Goal: Task Accomplishment & Management: Manage account settings

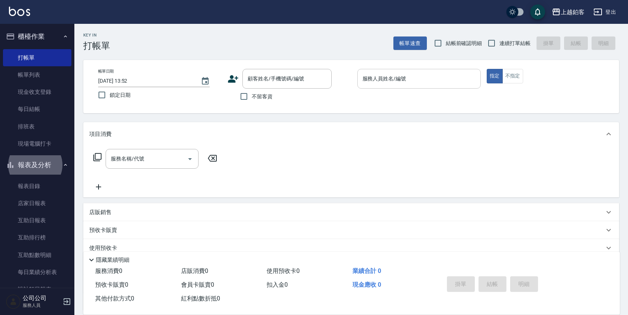
click at [395, 75] on div "服務人員姓名/編號 服務人員姓名/編號" at bounding box center [418, 79] width 123 height 20
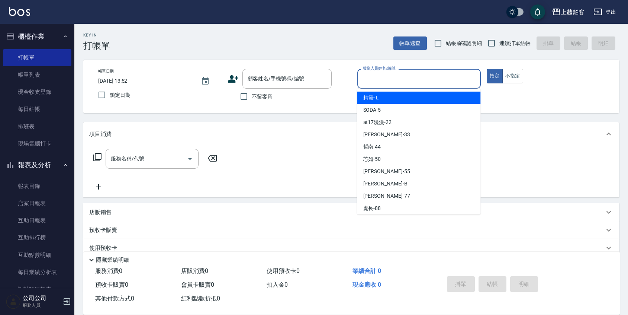
type input "l"
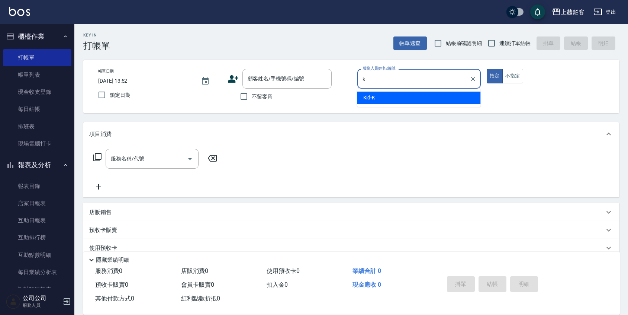
type input "Kid-K"
type button "true"
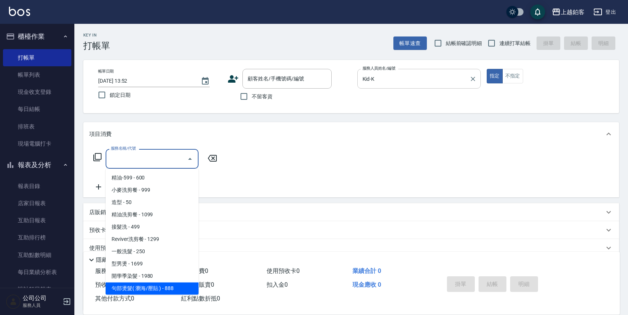
scroll to position [196, 0]
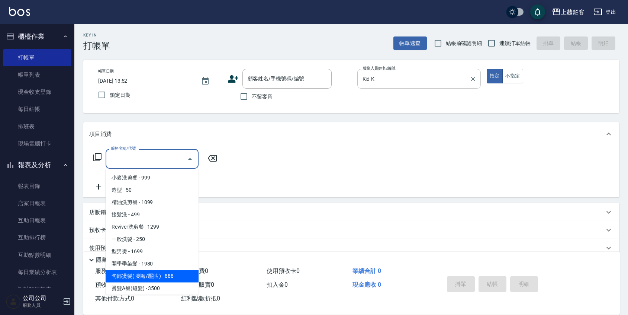
type input "句部燙髮( 瀏海/壓貼 )(2001)"
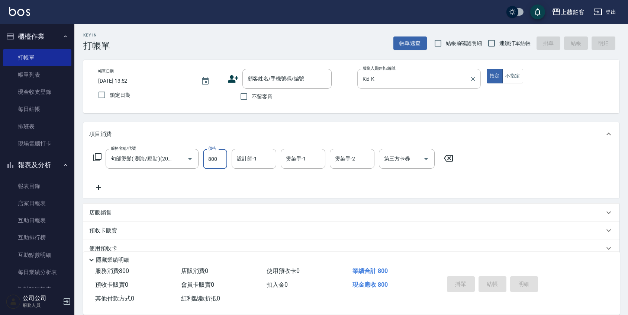
type input "800"
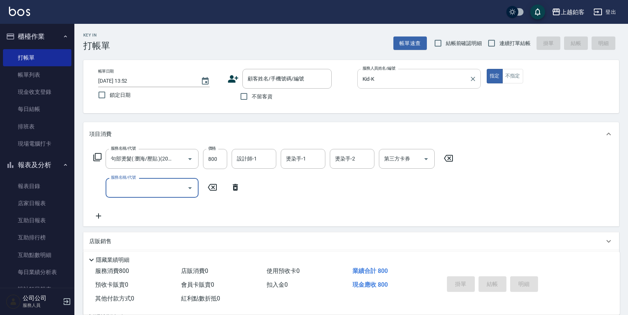
scroll to position [0, 0]
drag, startPoint x: 247, startPoint y: 98, endPoint x: 332, endPoint y: 74, distance: 88.3
click at [248, 97] on input "不留客資" at bounding box center [244, 97] width 16 height 16
checkbox input "true"
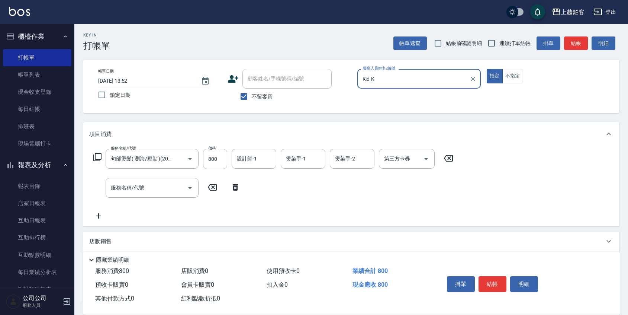
drag, startPoint x: 492, startPoint y: 43, endPoint x: 489, endPoint y: 51, distance: 8.6
click at [492, 43] on input "連續打單結帳" at bounding box center [492, 43] width 16 height 16
checkbox input "true"
click at [496, 285] on button "結帳" at bounding box center [493, 284] width 28 height 16
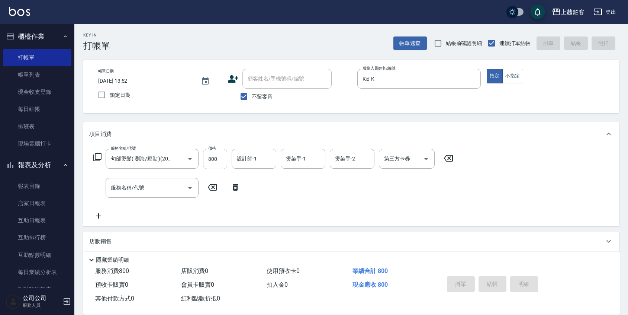
type input "[DATE] 20:17"
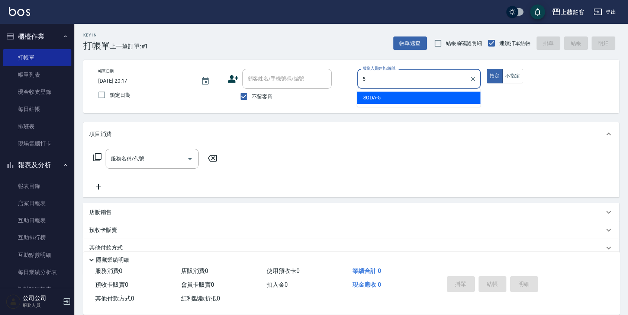
type input "SODA-5"
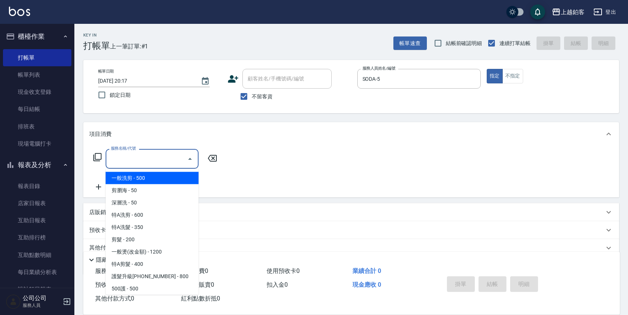
scroll to position [871, 0]
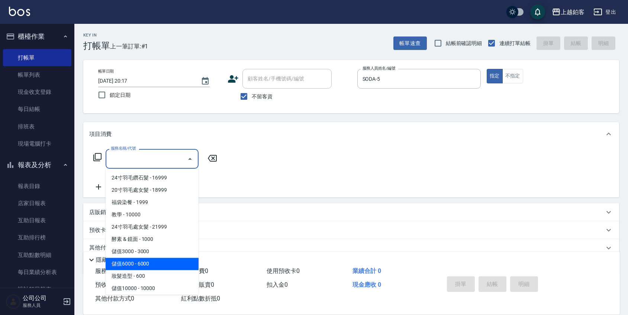
type input "儲值6000(86000)"
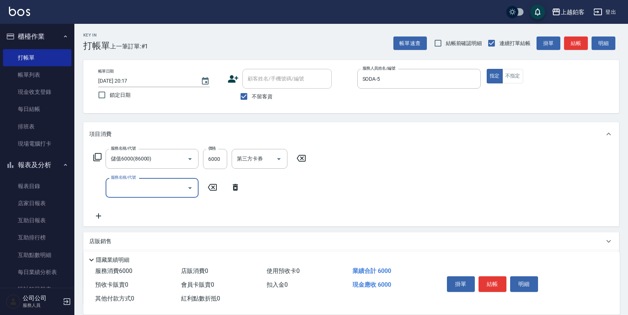
click at [499, 280] on button "結帳" at bounding box center [493, 284] width 28 height 16
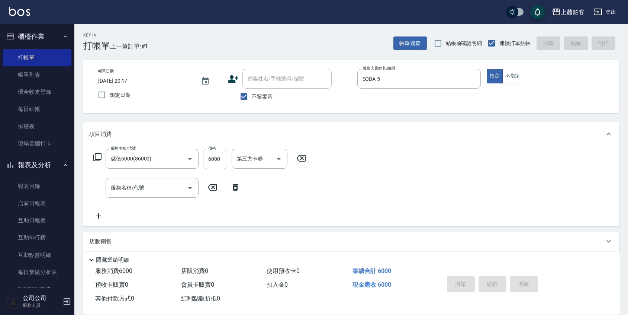
type input "[DATE] 20:18"
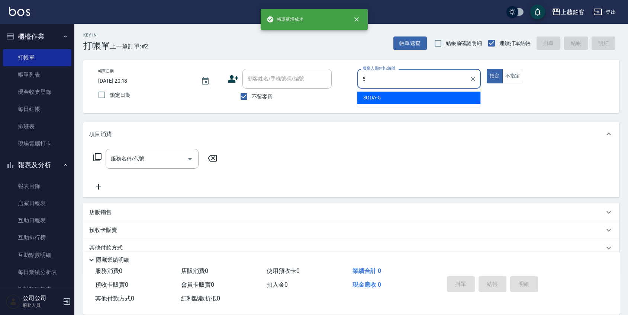
type input "SODA-5"
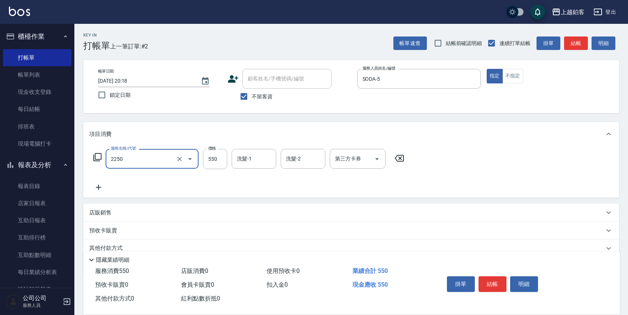
type input "B剪髮套餐(2250)"
type input "617"
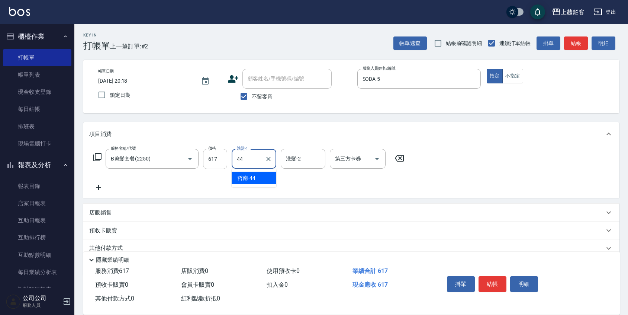
type input "哲南-44"
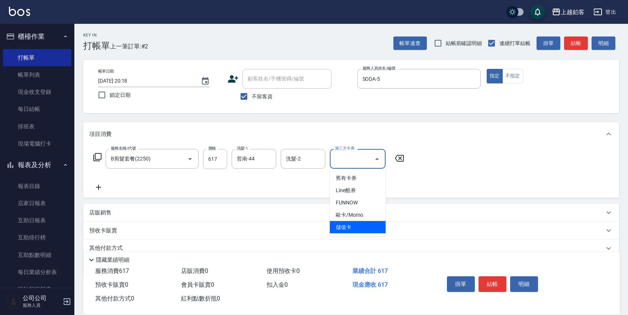
type input "儲值卡"
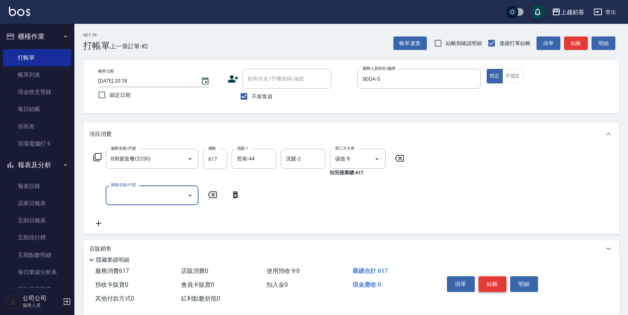
click at [495, 282] on button "結帳" at bounding box center [493, 284] width 28 height 16
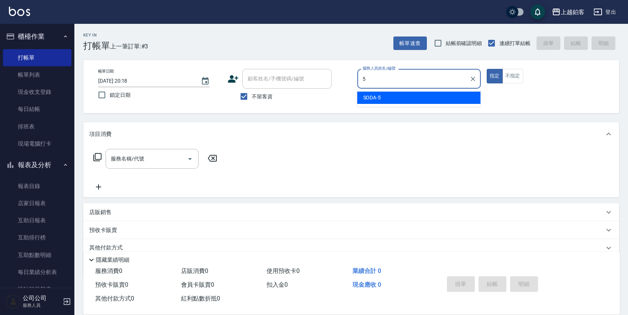
type input "SODA-5"
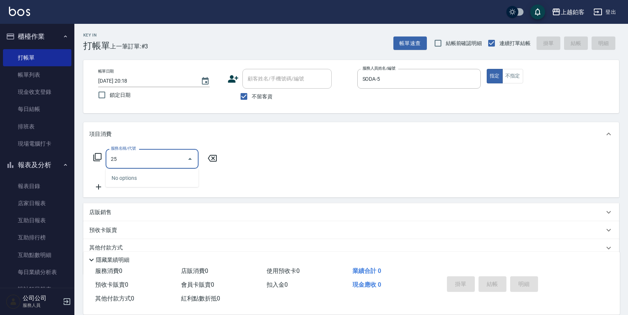
type input "2"
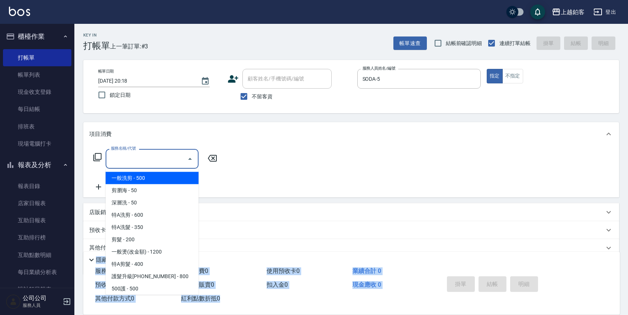
click at [335, 314] on html "上越鉑客 登出 櫃檯作業 打帳單 帳單列表 現金收支登錄 每日結帳 排班表 現場電腦打卡 報表及分析 報表目錄 店家日報表 互助日報表 互助排行榜 互助點數明…" at bounding box center [314, 172] width 628 height 345
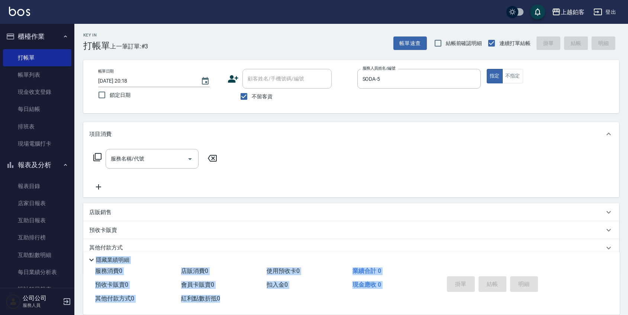
scroll to position [30, 0]
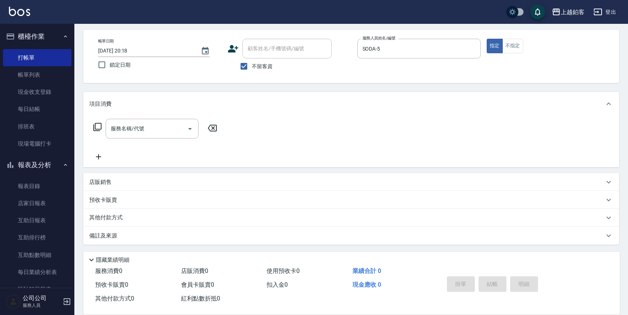
click at [255, 118] on div "服務名稱/代號 服務名稱/代號" at bounding box center [351, 141] width 536 height 51
click at [109, 67] on input "鎖定日期" at bounding box center [102, 65] width 16 height 16
checkbox input "true"
click at [150, 125] on input "服務名稱/代號" at bounding box center [146, 128] width 75 height 13
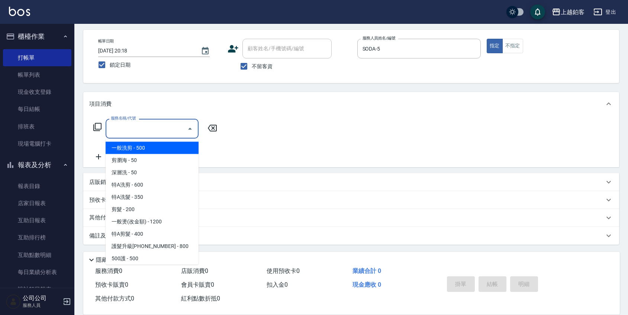
scroll to position [27, 0]
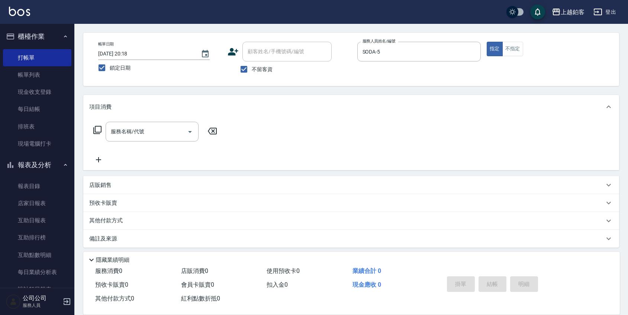
click at [197, 111] on div "項目消費" at bounding box center [351, 107] width 536 height 24
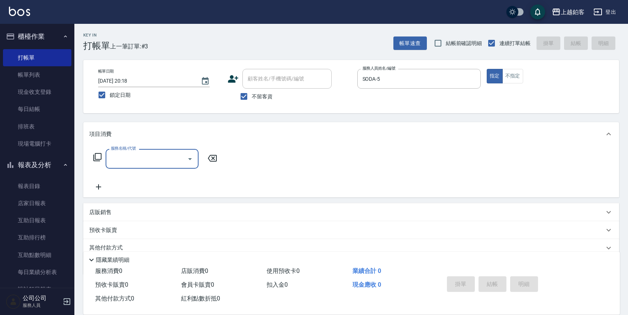
scroll to position [0, 0]
type input "2250"
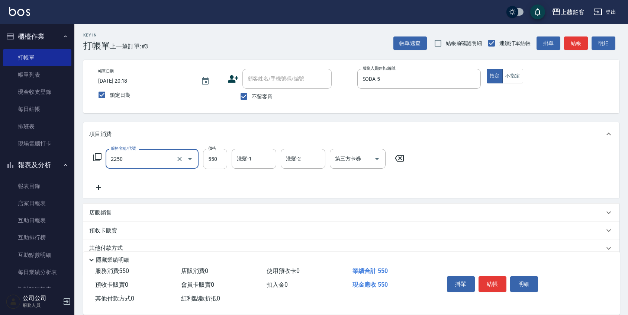
drag, startPoint x: 117, startPoint y: 159, endPoint x: 141, endPoint y: 160, distance: 23.4
click at [117, 159] on input "2250" at bounding box center [141, 158] width 65 height 13
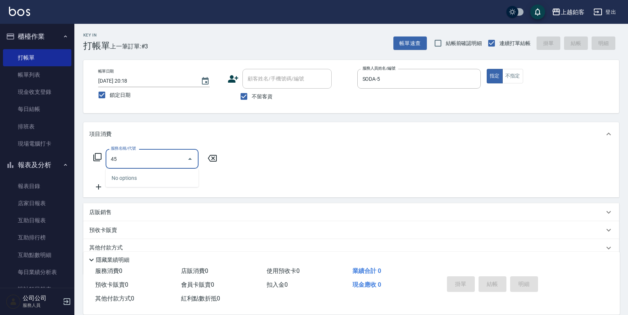
type input "4"
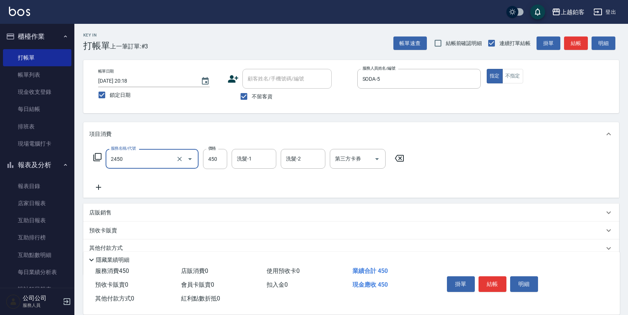
type input "C剪髮套餐(2450)"
type input "550"
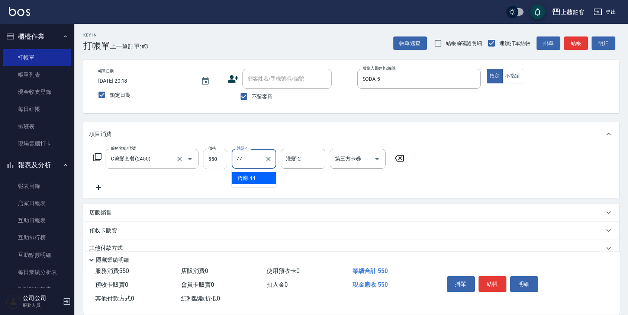
type input "哲南-44"
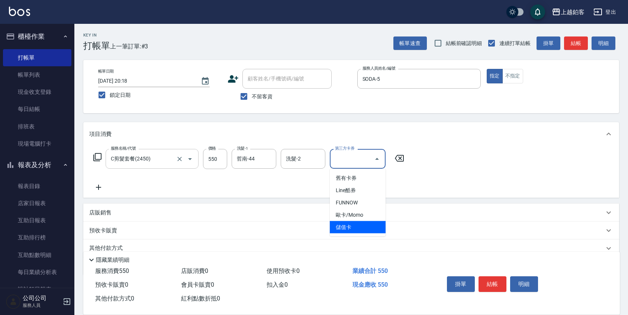
type input "儲值卡"
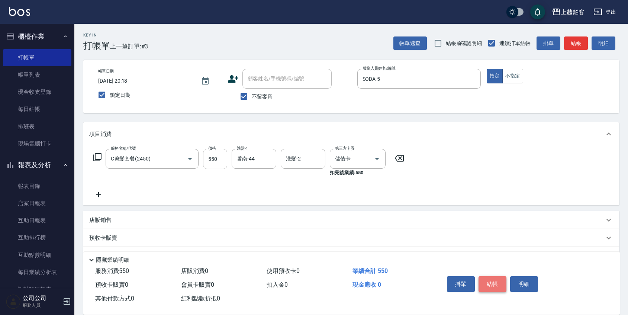
click at [497, 283] on button "結帳" at bounding box center [493, 284] width 28 height 16
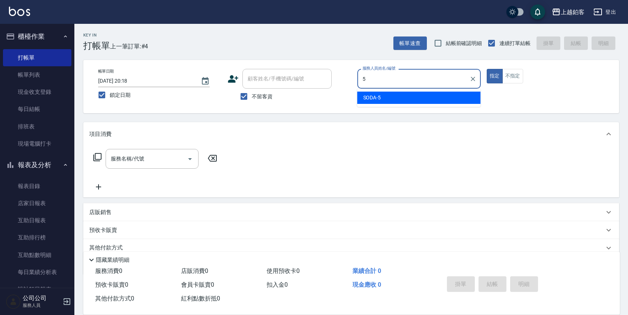
type input "SODA-5"
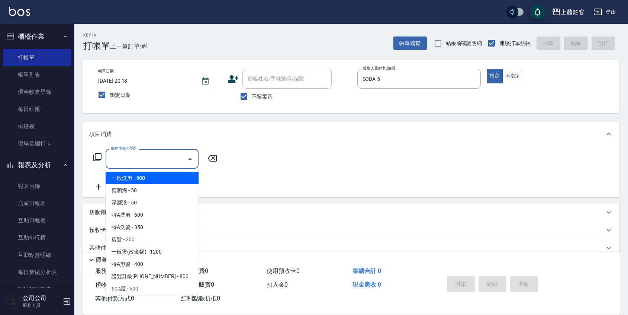
type input "一般洗剪(5)"
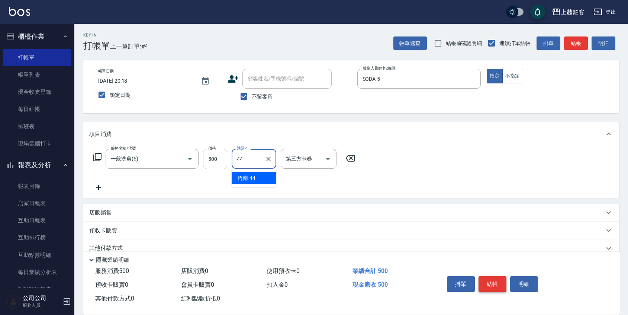
type input "哲南-44"
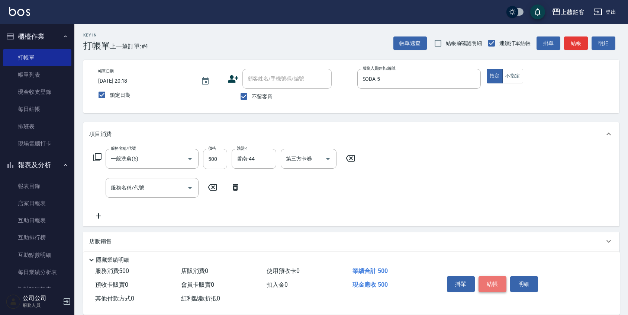
click at [499, 282] on button "結帳" at bounding box center [493, 284] width 28 height 16
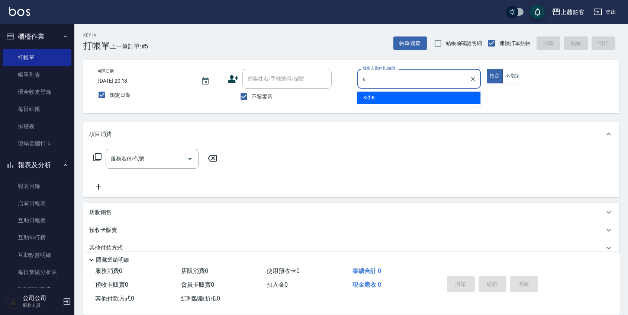
type input "Kid-K"
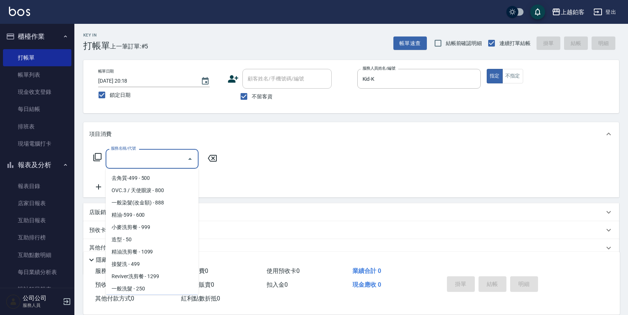
scroll to position [160, 0]
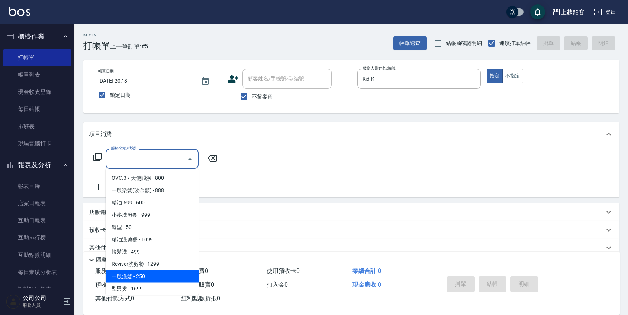
type input "一般洗髮(1300)"
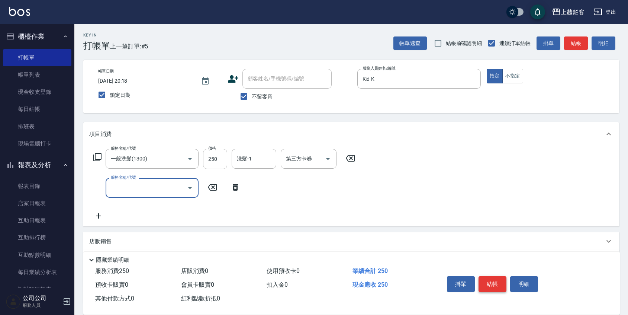
click at [499, 286] on button "結帳" at bounding box center [493, 284] width 28 height 16
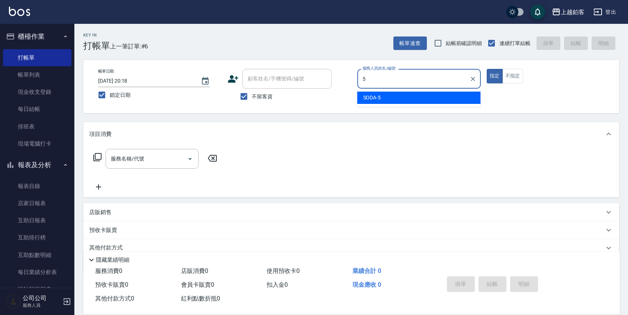
type input "SODA-5"
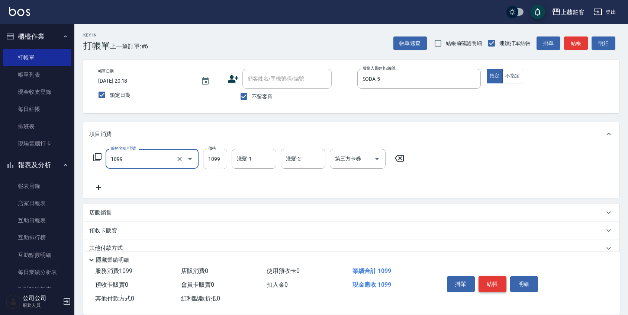
type input "精油洗剪餐(1099)"
type input "1100"
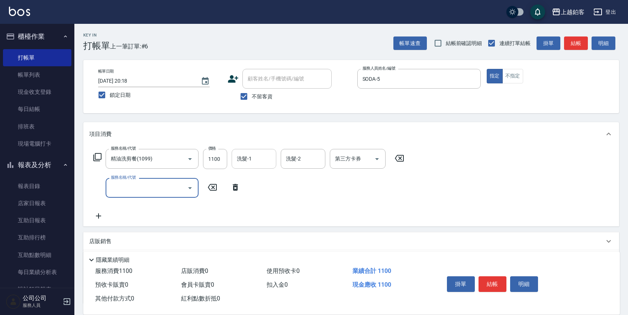
click at [263, 158] on input "洗髮-1" at bounding box center [254, 158] width 38 height 13
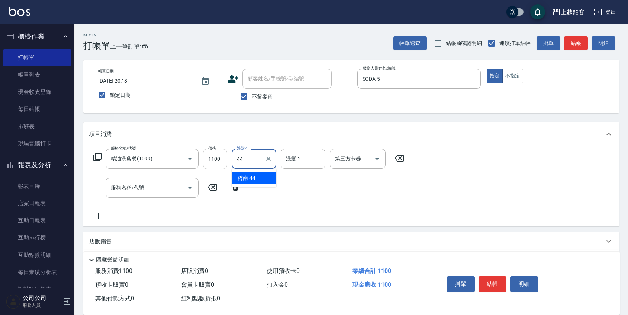
type input "哲南-44"
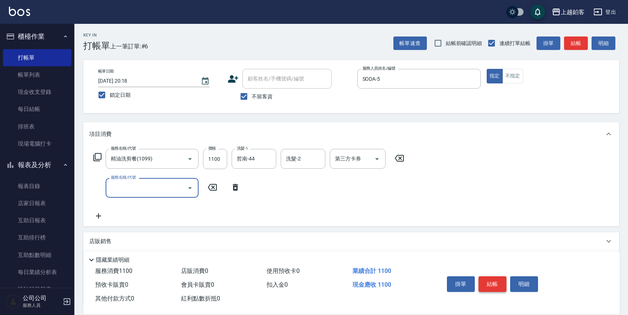
click at [493, 283] on button "結帳" at bounding box center [493, 284] width 28 height 16
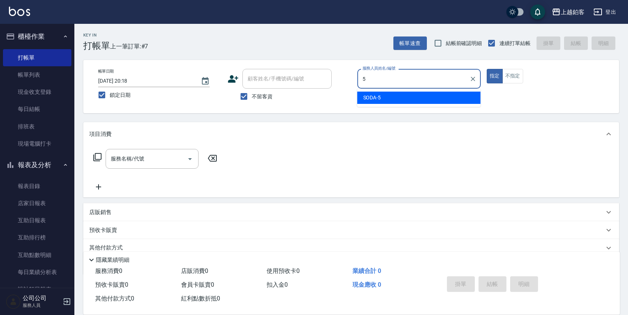
type input "SODA-5"
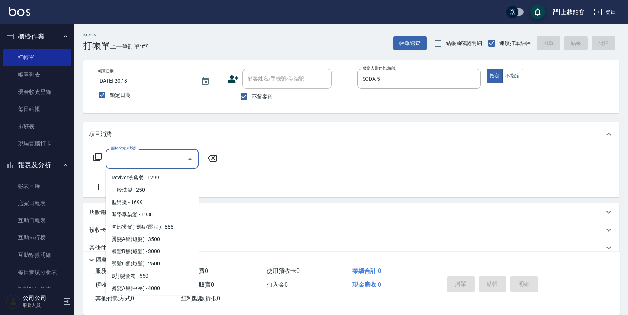
scroll to position [258, 0]
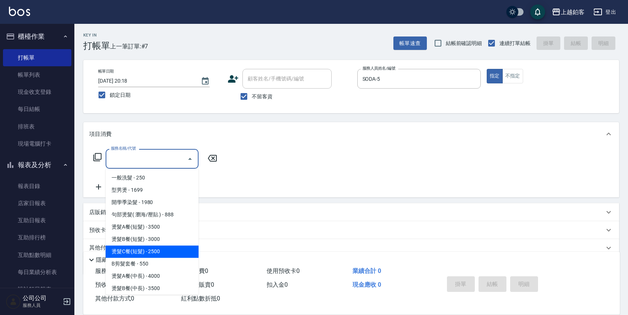
type input "燙髮C餐(短髮)(2203)"
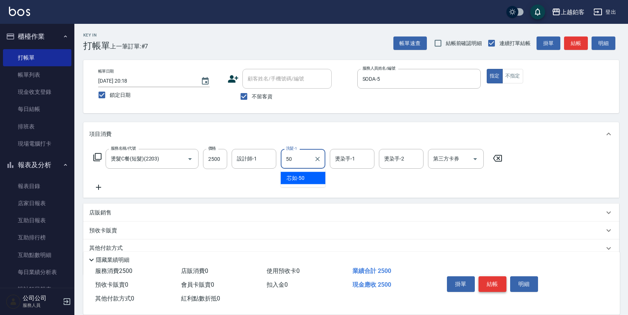
type input "芯如-50"
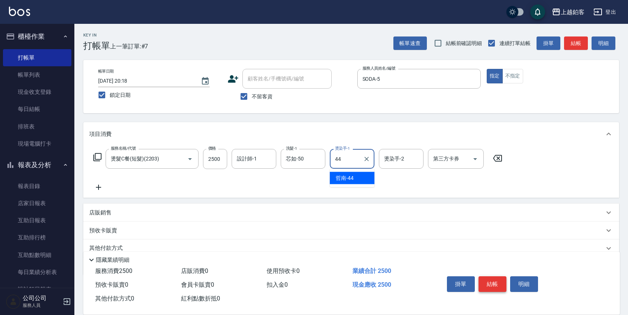
type input "哲南-44"
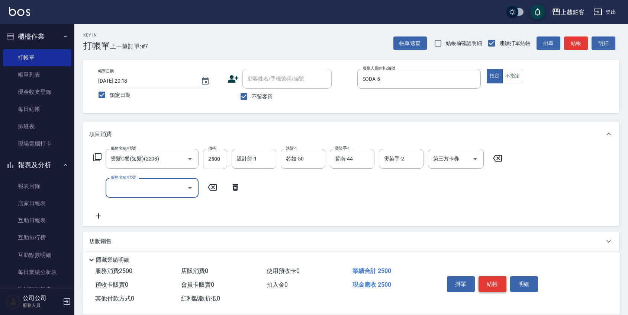
click at [492, 277] on button "結帳" at bounding box center [493, 284] width 28 height 16
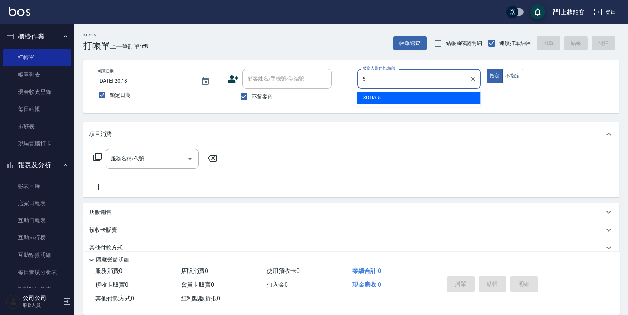
type input "SODA-5"
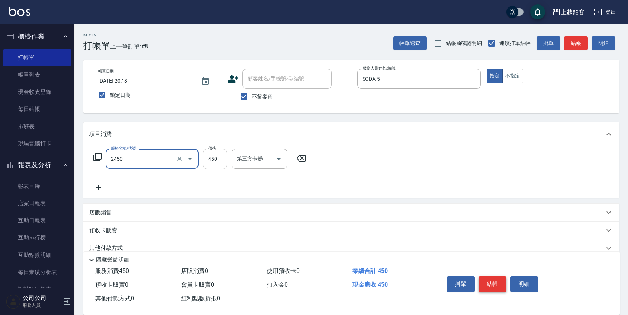
type input "C剪髮套餐(2450)"
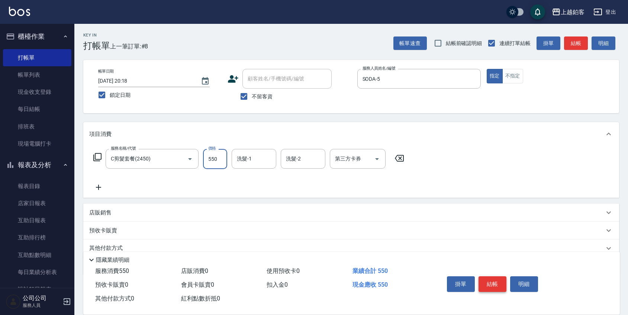
type input "550"
type input "哲南-44"
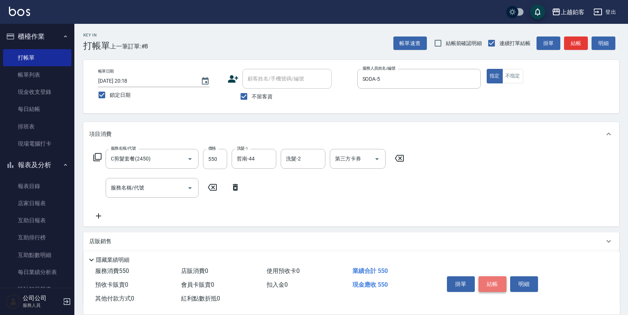
click at [492, 281] on button "結帳" at bounding box center [493, 284] width 28 height 16
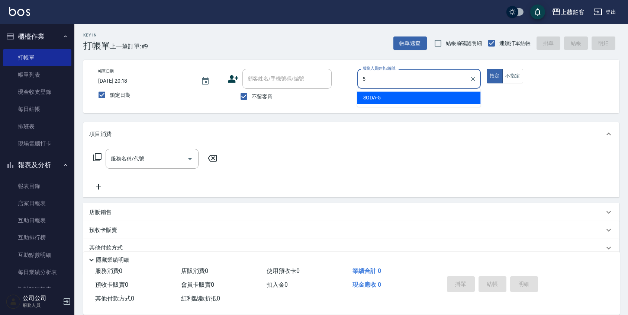
type input "SODA-5"
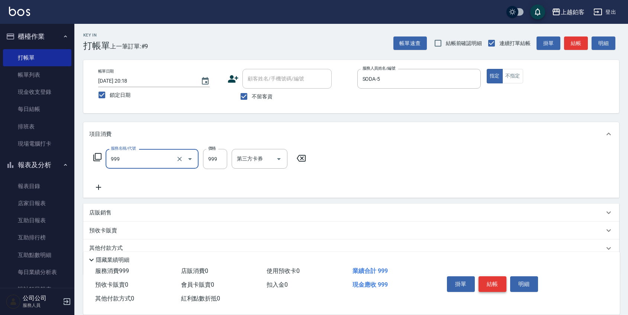
type input "小麥洗剪餐(999)"
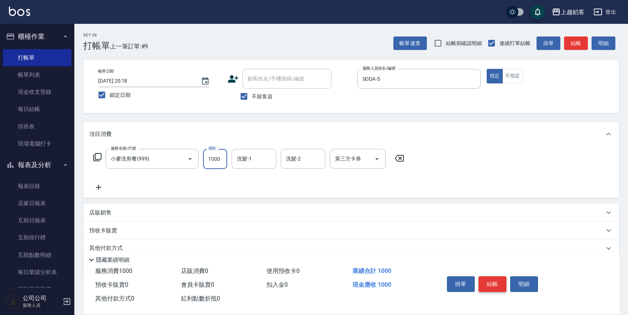
type input "1000"
type input "5"
type input "哲南-44"
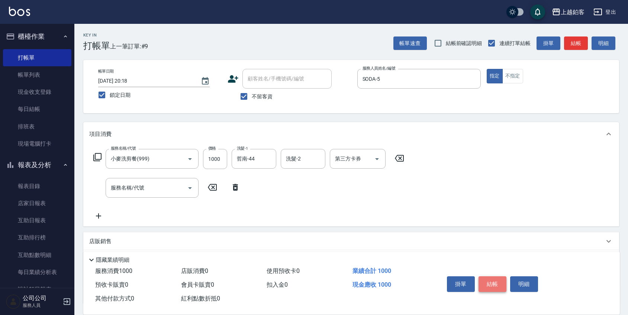
click at [494, 279] on button "結帳" at bounding box center [493, 284] width 28 height 16
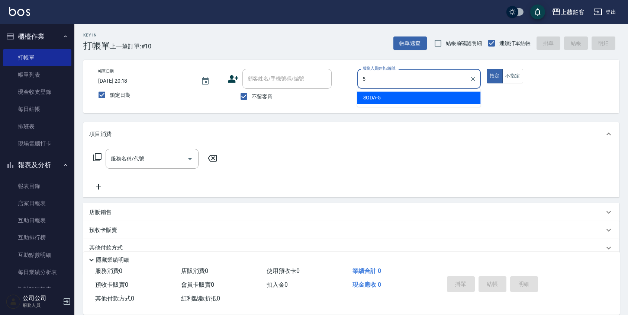
type input "SODA-5"
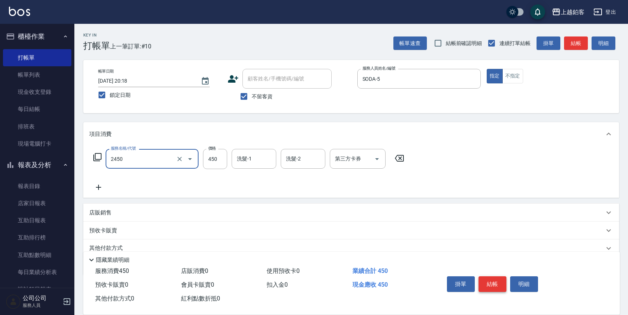
type input "C剪髮套餐(2450)"
type input "550"
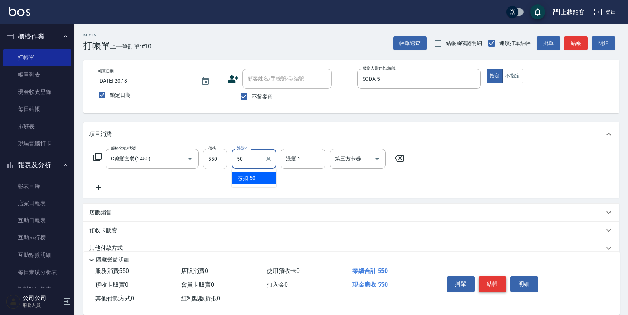
type input "芯如-50"
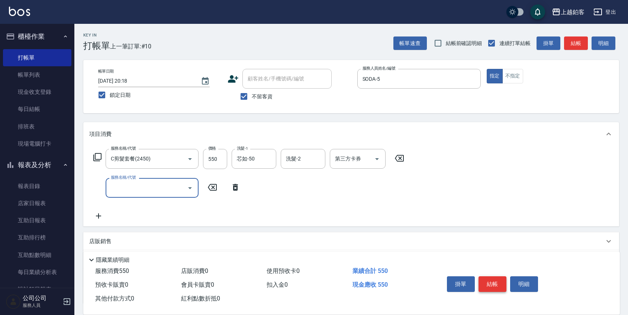
click at [494, 277] on button "結帳" at bounding box center [493, 284] width 28 height 16
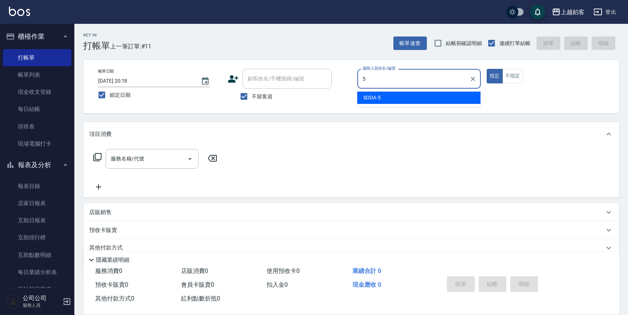
type input "SODA-5"
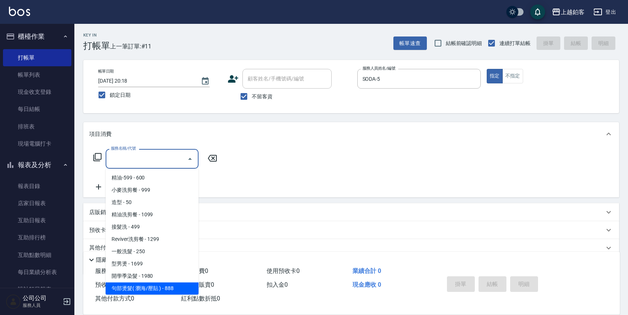
scroll to position [196, 0]
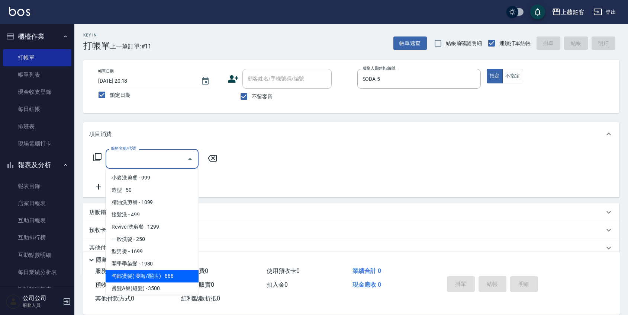
type input "句部燙髮( 瀏海/壓貼 )(2001)"
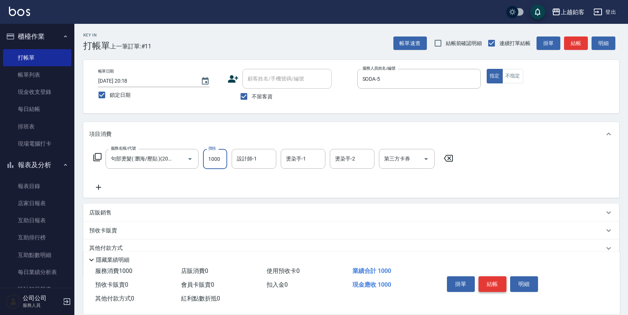
type input "1000"
type input "芯如-50"
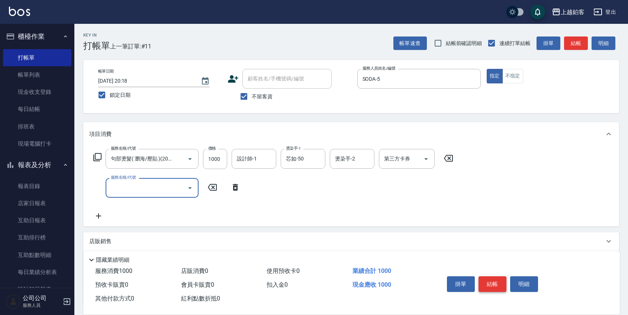
click at [491, 278] on button "結帳" at bounding box center [493, 284] width 28 height 16
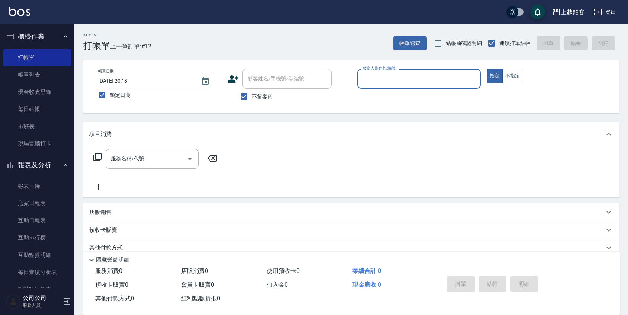
type input ";"
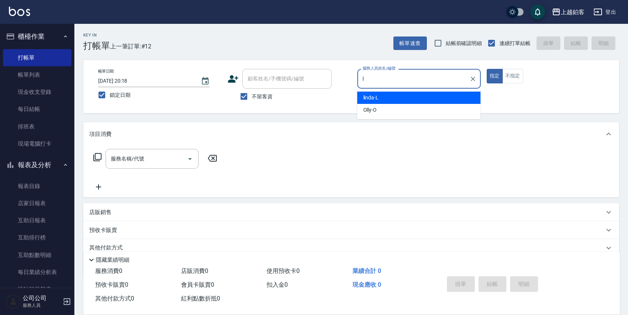
type input "linda-L"
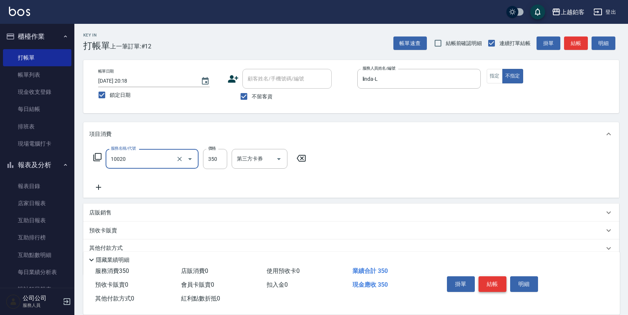
type input "淨化350洗(10020)"
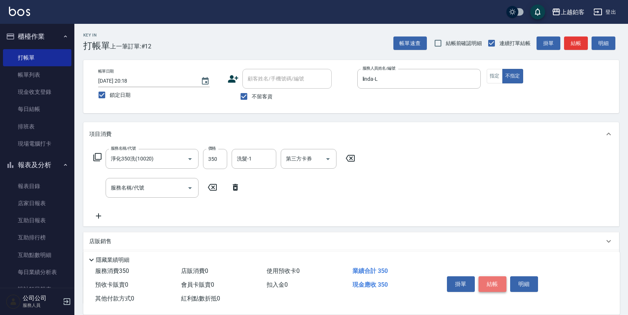
click at [495, 277] on button "結帳" at bounding box center [493, 284] width 28 height 16
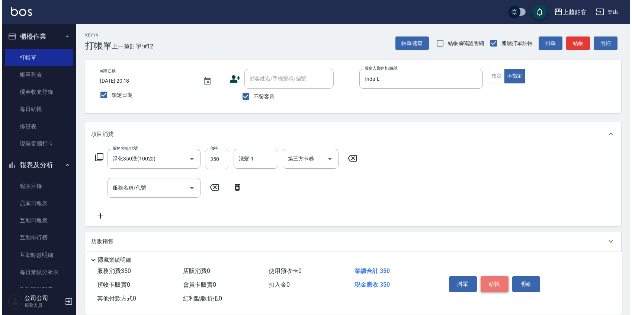
scroll to position [0, 0]
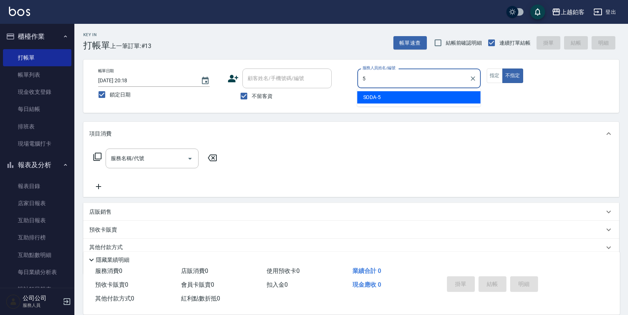
type input "SODA-5"
type button "false"
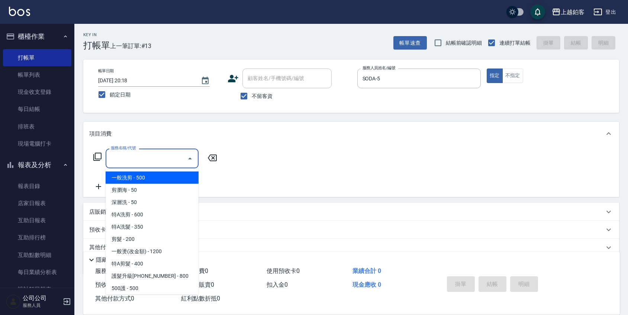
type input "一般洗剪(5)"
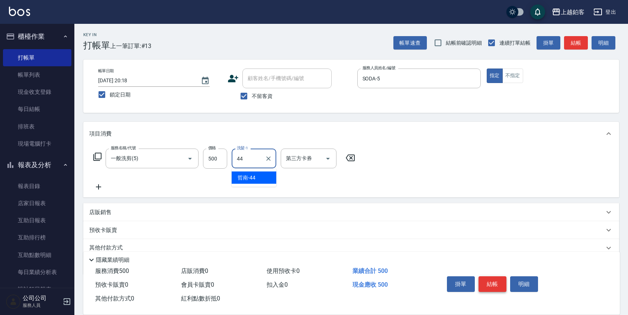
type input "哲南-44"
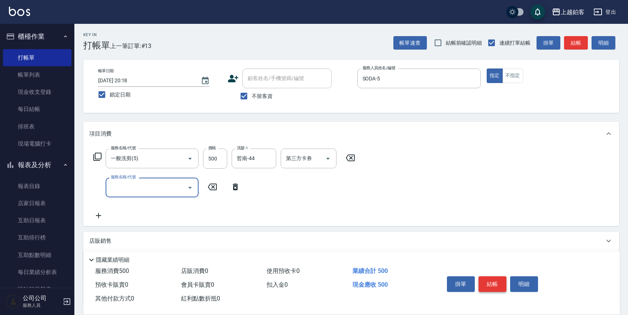
click at [499, 280] on button "結帳" at bounding box center [493, 284] width 28 height 16
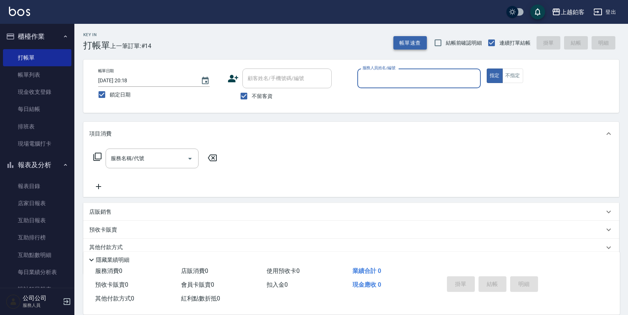
click at [414, 42] on button "帳單速查" at bounding box center [409, 43] width 33 height 14
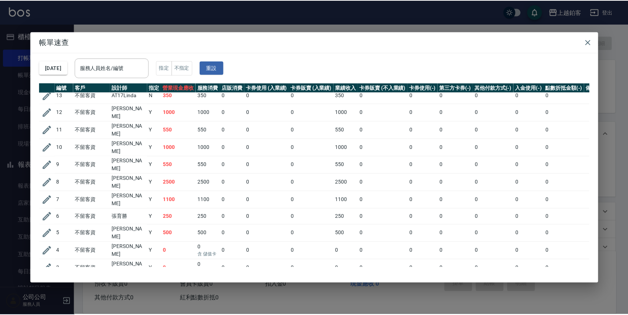
scroll to position [0, 0]
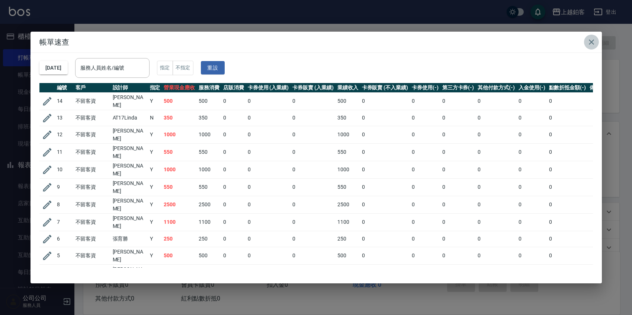
click at [592, 38] on icon "button" at bounding box center [591, 42] width 9 height 9
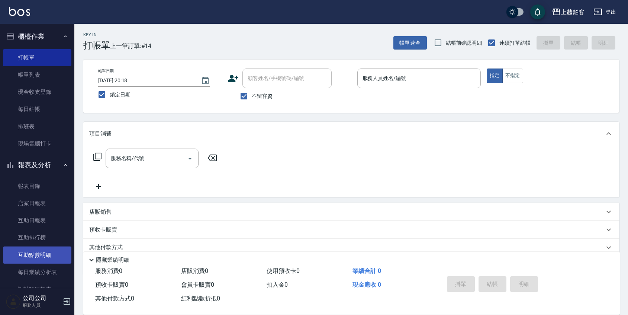
scroll to position [10, 0]
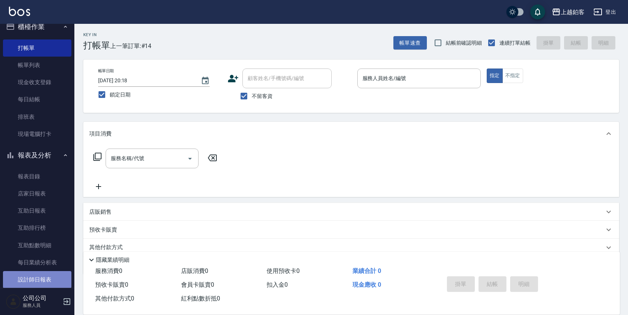
click at [41, 273] on link "設計師日報表" at bounding box center [37, 279] width 68 height 17
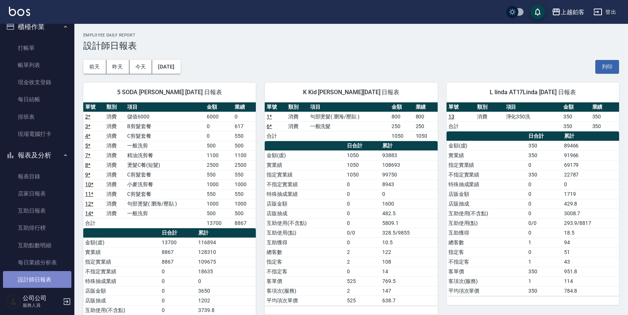
click at [47, 281] on link "設計師日報表" at bounding box center [37, 279] width 68 height 17
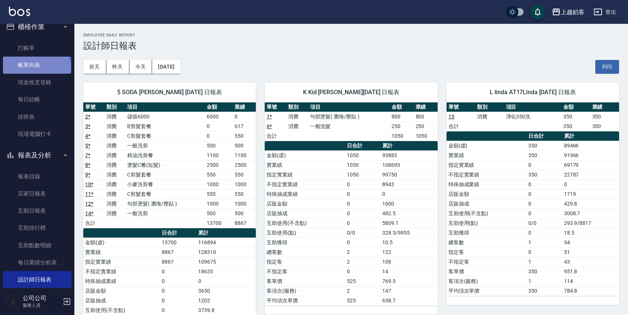
click at [36, 67] on link "帳單列表" at bounding box center [37, 65] width 68 height 17
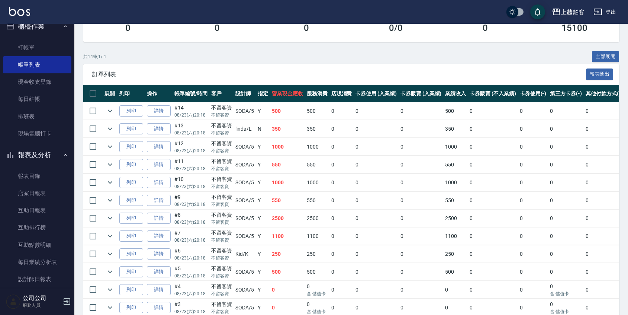
scroll to position [194, 0]
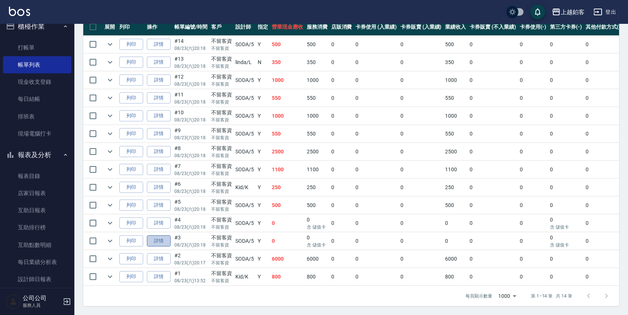
click at [160, 237] on link "詳情" at bounding box center [159, 241] width 24 height 12
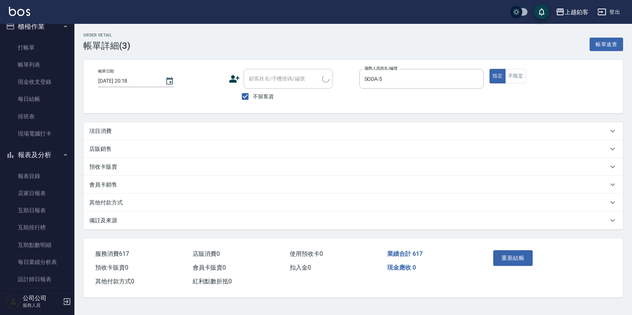
type input "[DATE] 20:18"
checkbox input "true"
type input "SODA-5"
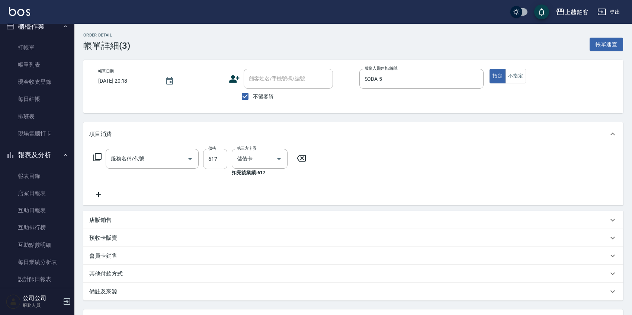
type input "B剪髮套餐(2250)"
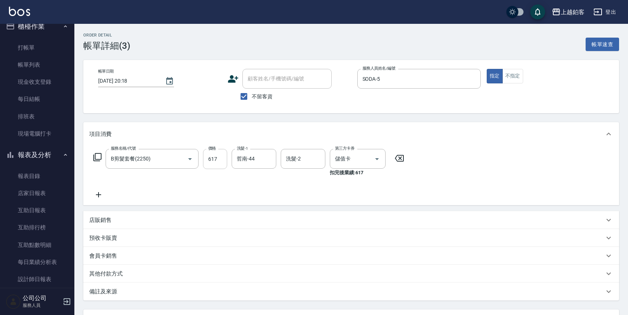
click at [217, 160] on input "617" at bounding box center [215, 159] width 24 height 20
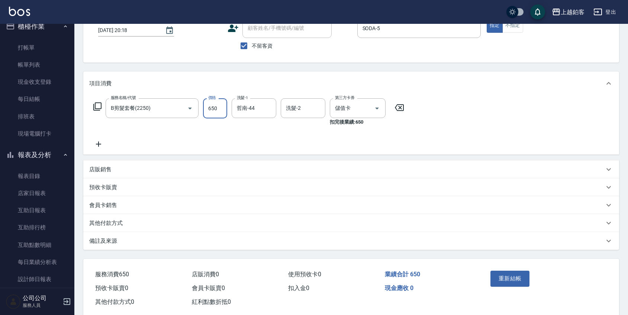
scroll to position [65, 0]
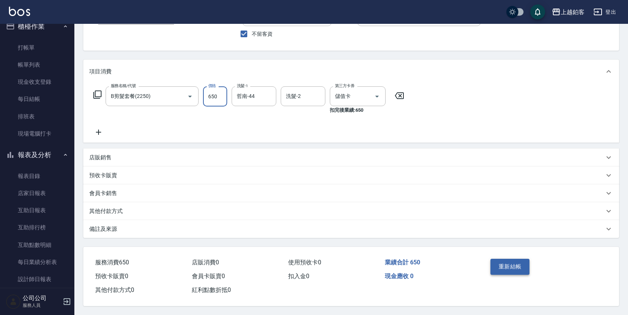
type input "650"
click at [499, 264] on button "重新結帳" at bounding box center [510, 266] width 39 height 16
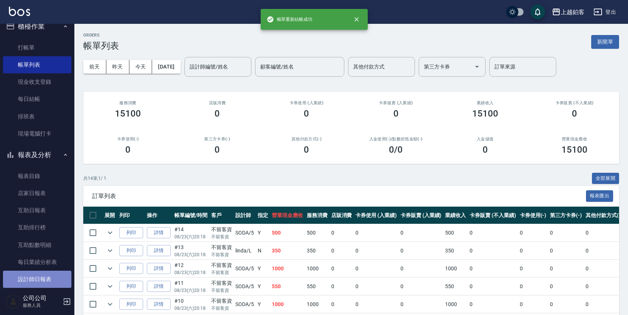
click at [56, 279] on link "設計師日報表" at bounding box center [37, 278] width 68 height 17
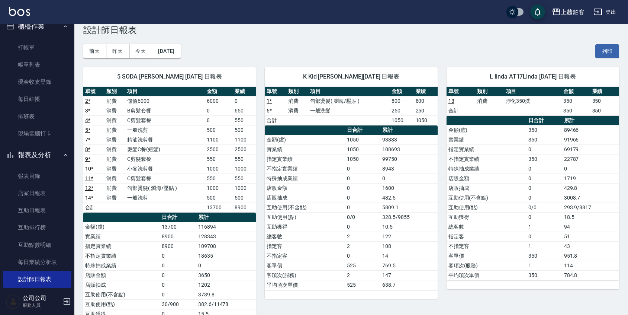
scroll to position [12, 0]
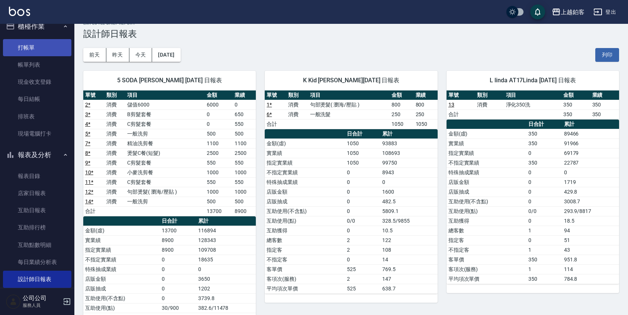
drag, startPoint x: 41, startPoint y: 48, endPoint x: 51, endPoint y: 49, distance: 9.4
click at [41, 48] on link "打帳單" at bounding box center [37, 47] width 68 height 17
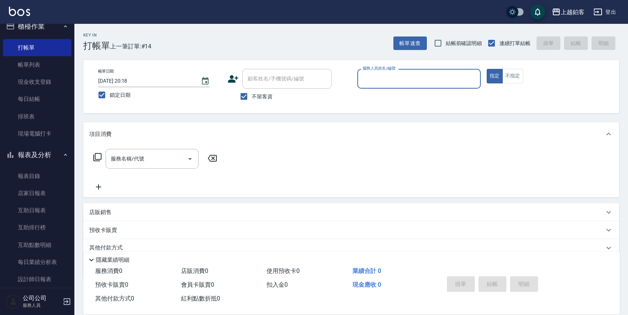
type input "l"
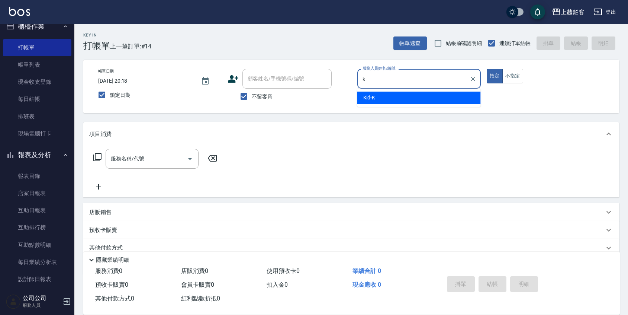
type input "Kid-K"
type button "true"
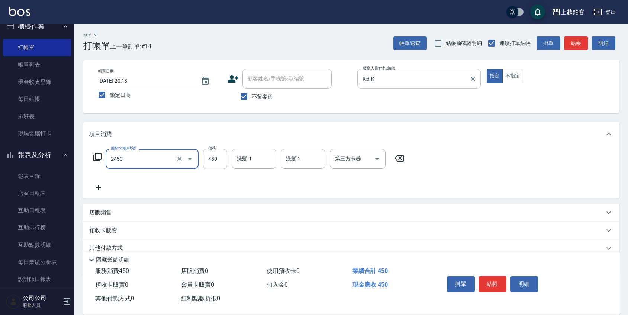
type input "C剪髮套餐(2450)"
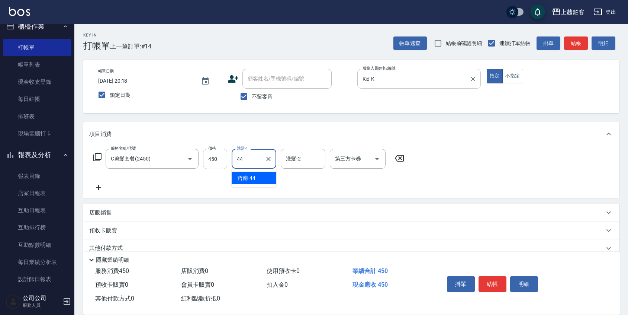
type input "哲南-44"
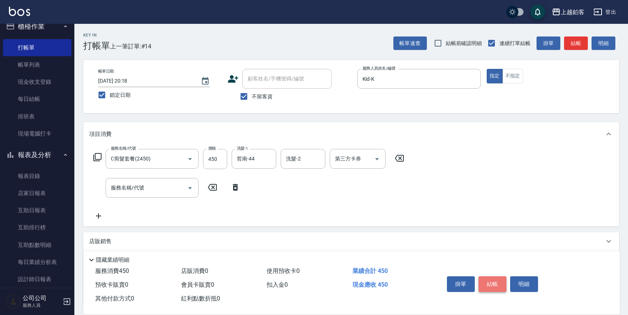
click at [487, 280] on button "結帳" at bounding box center [493, 284] width 28 height 16
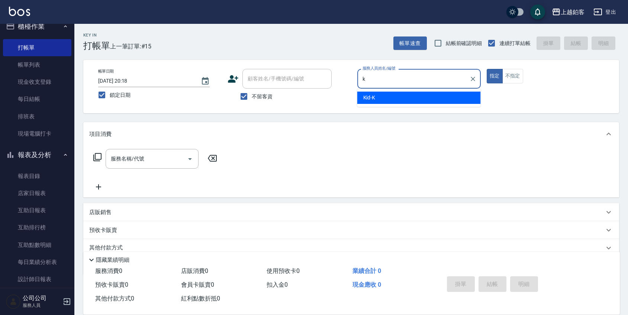
type input "Kid-K"
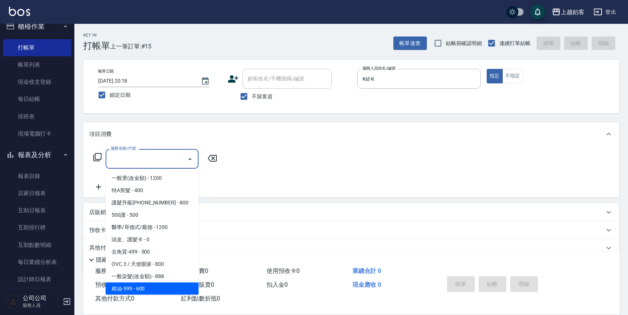
scroll to position [86, 0]
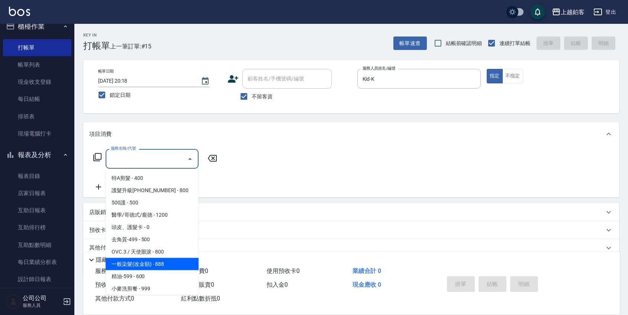
type input "一般染髮(改金額)(501)"
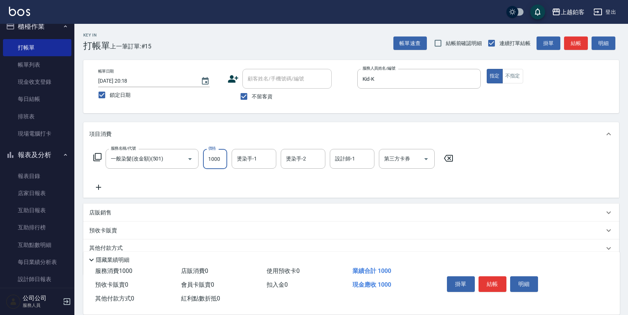
type input "1000"
type input "Kid-K"
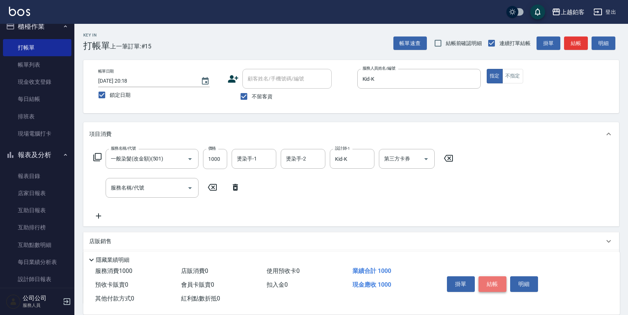
click at [488, 276] on button "結帳" at bounding box center [493, 284] width 28 height 16
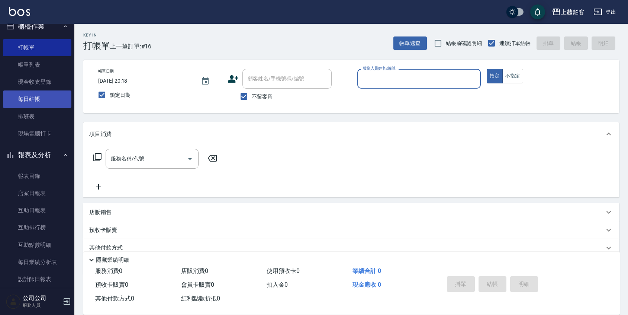
click at [38, 99] on link "每日結帳" at bounding box center [37, 98] width 68 height 17
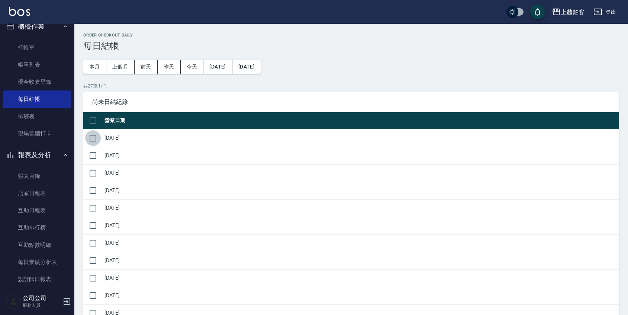
drag, startPoint x: 97, startPoint y: 139, endPoint x: 86, endPoint y: 170, distance: 32.4
click at [97, 139] on input "checkbox" at bounding box center [93, 138] width 16 height 16
checkbox input "true"
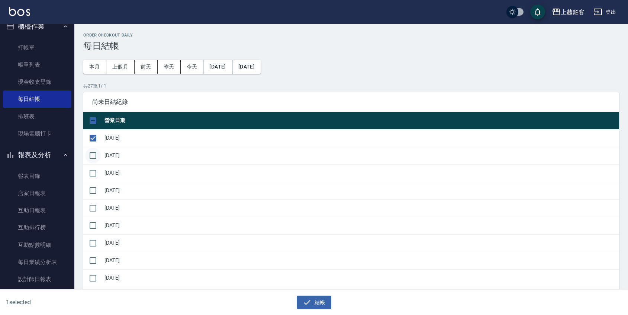
click at [97, 157] on input "checkbox" at bounding box center [93, 156] width 16 height 16
checkbox input "true"
click at [91, 178] on input "checkbox" at bounding box center [93, 173] width 16 height 16
checkbox input "true"
click at [91, 192] on input "checkbox" at bounding box center [93, 191] width 16 height 16
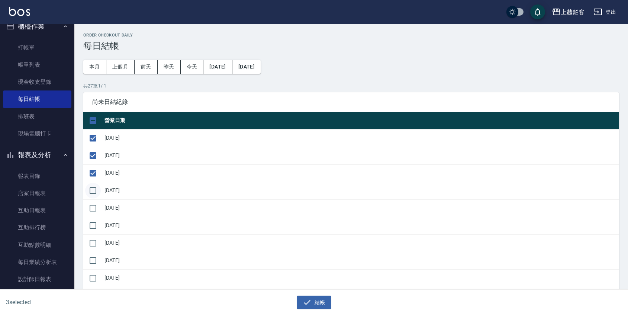
checkbox input "true"
drag, startPoint x: 92, startPoint y: 207, endPoint x: 94, endPoint y: 218, distance: 10.6
click at [92, 208] on input "checkbox" at bounding box center [93, 208] width 16 height 16
checkbox input "true"
click at [94, 221] on input "checkbox" at bounding box center [93, 226] width 16 height 16
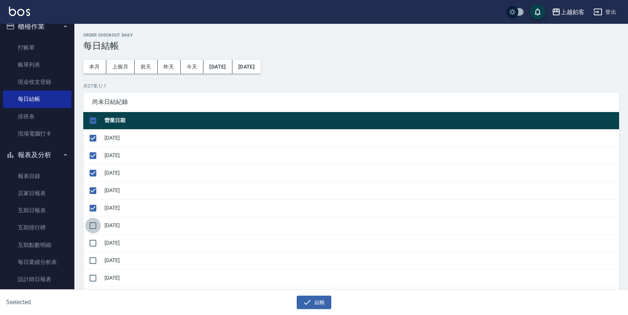
checkbox input "true"
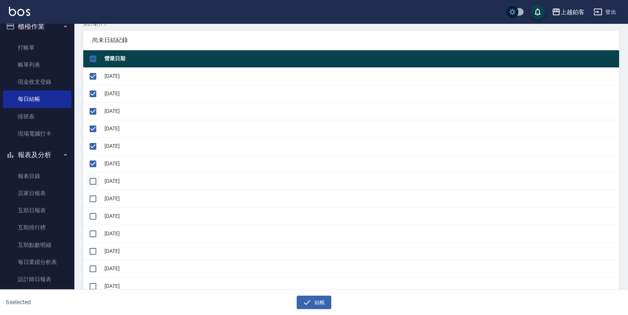
scroll to position [65, 0]
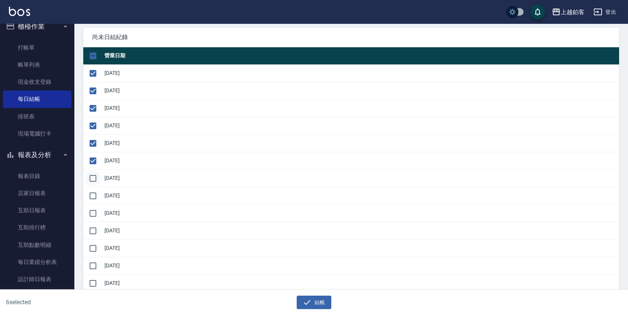
click at [99, 174] on input "checkbox" at bounding box center [93, 178] width 16 height 16
checkbox input "true"
click at [90, 194] on input "checkbox" at bounding box center [93, 196] width 16 height 16
checkbox input "true"
drag, startPoint x: 92, startPoint y: 212, endPoint x: 96, endPoint y: 221, distance: 10.0
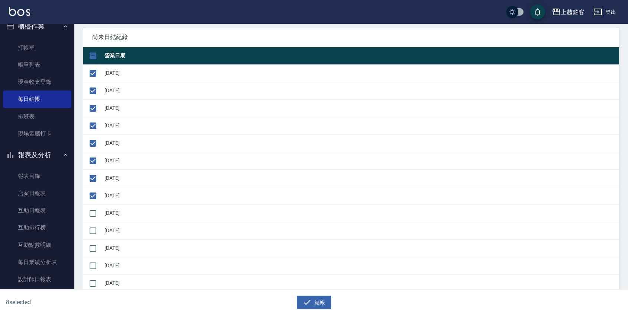
click at [95, 216] on input "checkbox" at bounding box center [93, 213] width 16 height 16
checkbox input "true"
drag, startPoint x: 96, startPoint y: 228, endPoint x: 90, endPoint y: 257, distance: 29.5
click at [96, 238] on td at bounding box center [92, 230] width 19 height 17
click at [91, 253] on input "checkbox" at bounding box center [93, 248] width 16 height 16
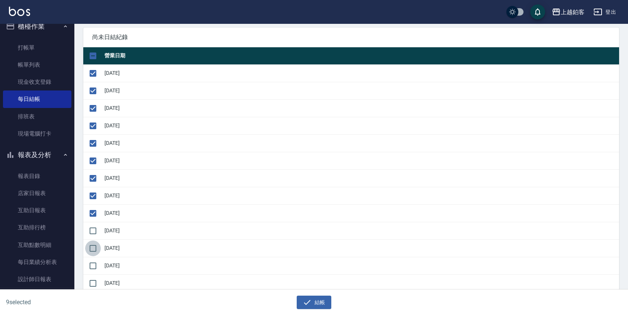
checkbox input "true"
click at [90, 229] on input "checkbox" at bounding box center [93, 231] width 16 height 16
checkbox input "true"
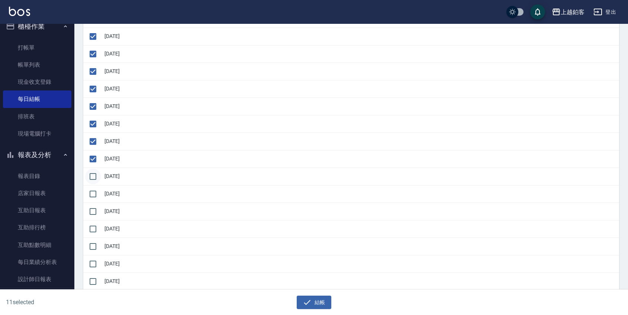
scroll to position [156, 0]
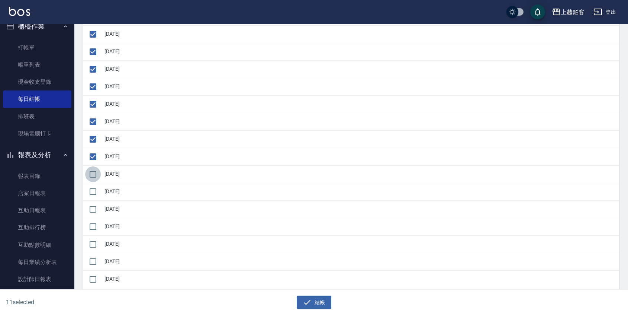
click at [91, 170] on input "checkbox" at bounding box center [93, 174] width 16 height 16
checkbox input "true"
click at [93, 186] on input "checkbox" at bounding box center [93, 192] width 16 height 16
click at [94, 191] on input "checkbox" at bounding box center [93, 192] width 16 height 16
drag, startPoint x: 89, startPoint y: 204, endPoint x: 96, endPoint y: 195, distance: 12.0
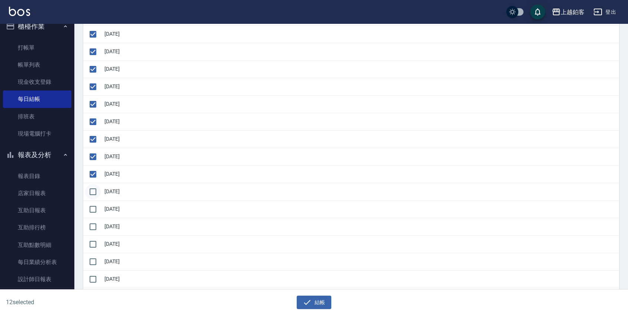
click at [95, 199] on tbody "[DATE] [DATE] [DATE] [DATE] [DATE] [DATE] [DATE] [DATE] [DATE] [DATE] [DATE] [D…" at bounding box center [351, 209] width 536 height 472
click at [96, 195] on input "checkbox" at bounding box center [93, 192] width 16 height 16
checkbox input "true"
click at [94, 209] on input "checkbox" at bounding box center [93, 209] width 16 height 16
checkbox input "true"
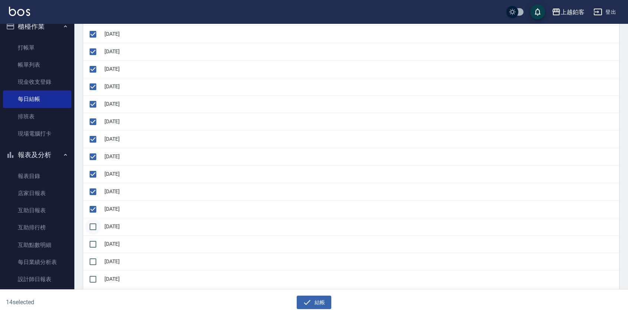
drag, startPoint x: 94, startPoint y: 233, endPoint x: 94, endPoint y: 229, distance: 3.7
click at [94, 233] on input "checkbox" at bounding box center [93, 227] width 16 height 16
checkbox input "true"
click at [91, 248] on input "checkbox" at bounding box center [93, 244] width 16 height 16
checkbox input "true"
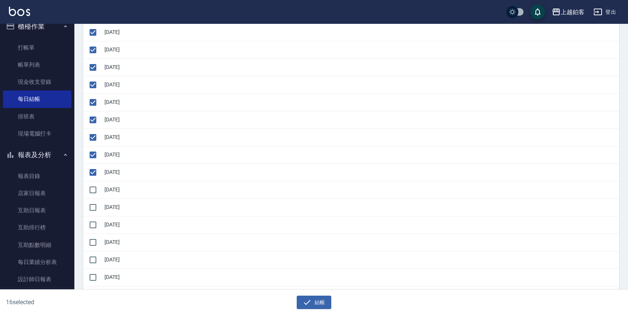
scroll to position [231, 0]
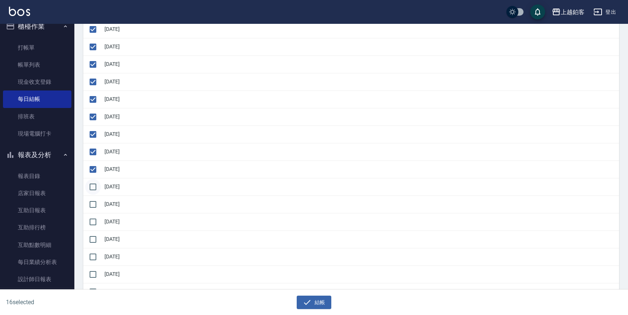
drag, startPoint x: 95, startPoint y: 189, endPoint x: 93, endPoint y: 197, distance: 8.9
click at [95, 189] on input "checkbox" at bounding box center [93, 187] width 16 height 16
checkbox input "true"
drag, startPoint x: 93, startPoint y: 202, endPoint x: 93, endPoint y: 209, distance: 7.1
click at [94, 205] on input "checkbox" at bounding box center [93, 204] width 16 height 16
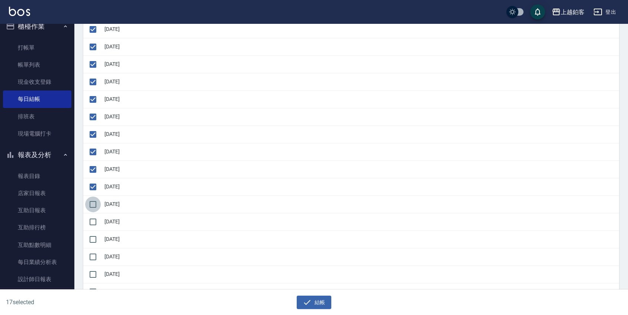
checkbox input "true"
click at [93, 216] on input "checkbox" at bounding box center [93, 222] width 16 height 16
checkbox input "true"
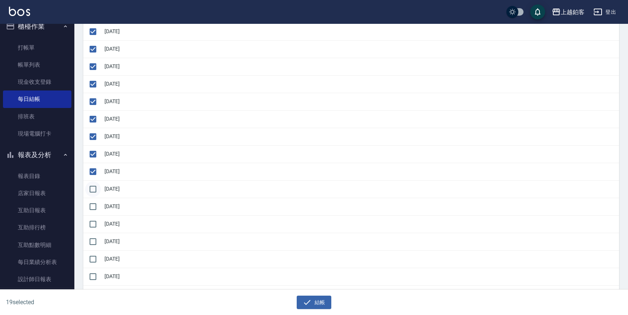
scroll to position [283, 0]
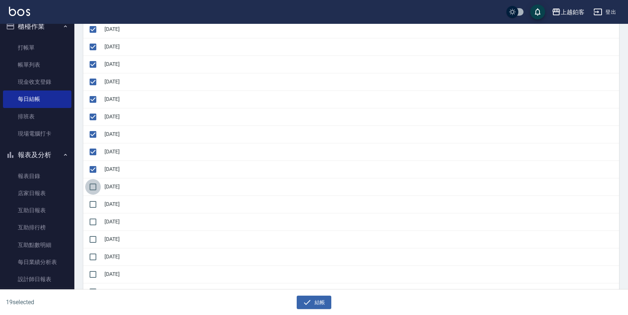
click at [90, 186] on input "checkbox" at bounding box center [93, 187] width 16 height 16
checkbox input "true"
click at [95, 207] on input "checkbox" at bounding box center [93, 204] width 16 height 16
checkbox input "true"
drag, startPoint x: 93, startPoint y: 221, endPoint x: 93, endPoint y: 231, distance: 10.0
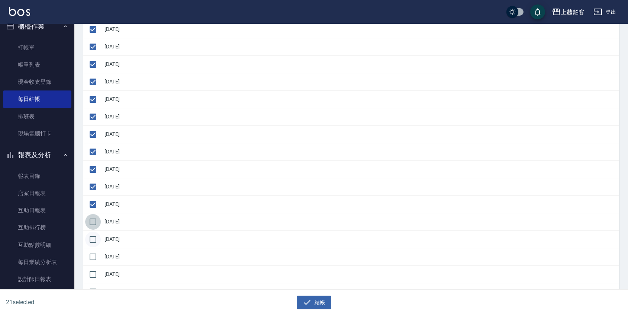
click at [93, 221] on input "checkbox" at bounding box center [93, 222] width 16 height 16
checkbox input "true"
drag, startPoint x: 93, startPoint y: 236, endPoint x: 94, endPoint y: 242, distance: 6.4
click at [94, 238] on input "checkbox" at bounding box center [93, 239] width 16 height 16
checkbox input "true"
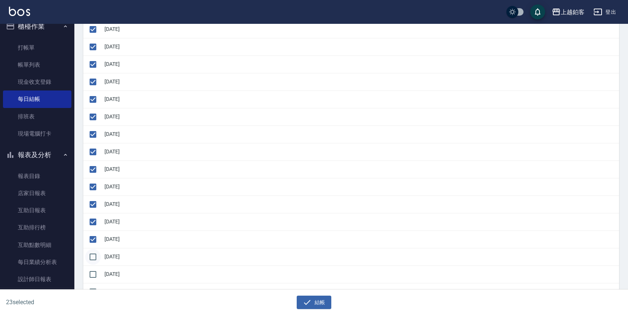
click at [100, 257] on input "checkbox" at bounding box center [93, 257] width 16 height 16
checkbox input "true"
click at [93, 273] on input "checkbox" at bounding box center [93, 274] width 16 height 16
checkbox input "true"
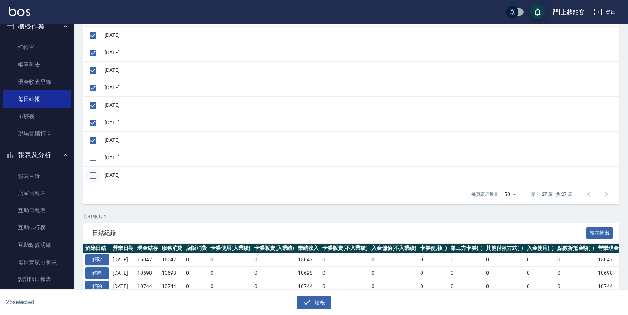
scroll to position [421, 0]
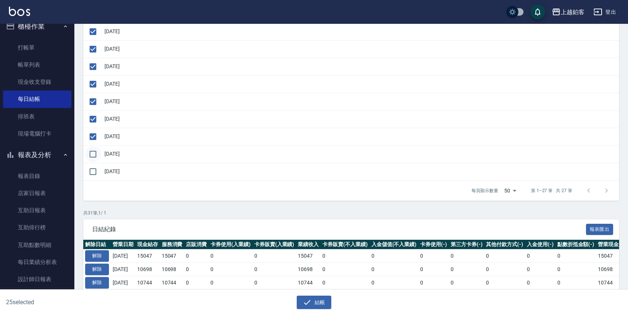
click at [94, 157] on input "checkbox" at bounding box center [93, 154] width 16 height 16
checkbox input "true"
click at [94, 169] on input "checkbox" at bounding box center [93, 172] width 16 height 16
checkbox input "true"
click at [323, 299] on button "結帳" at bounding box center [314, 302] width 35 height 14
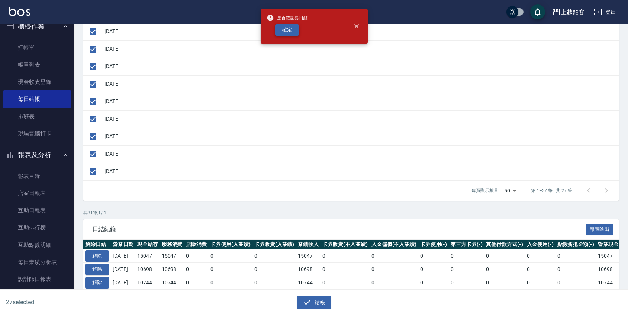
click at [291, 33] on button "確定" at bounding box center [287, 30] width 24 height 12
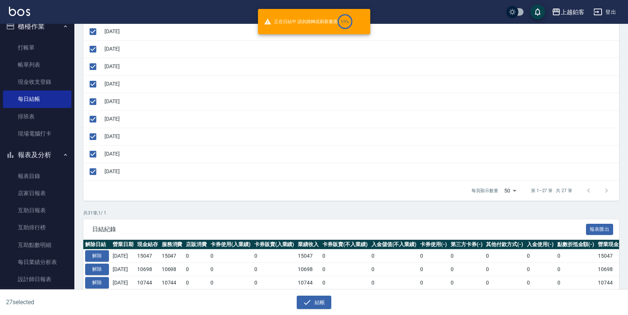
checkbox input "false"
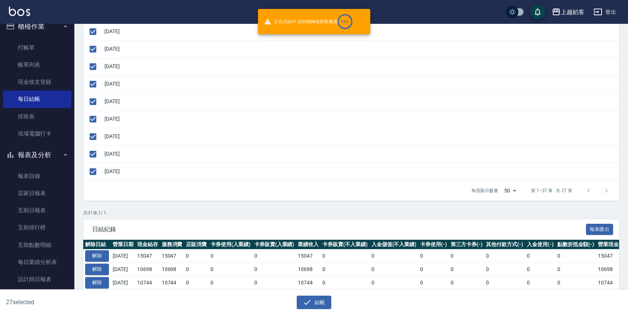
checkbox input "false"
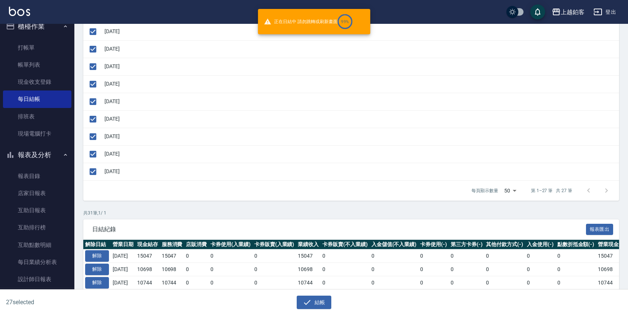
checkbox input "false"
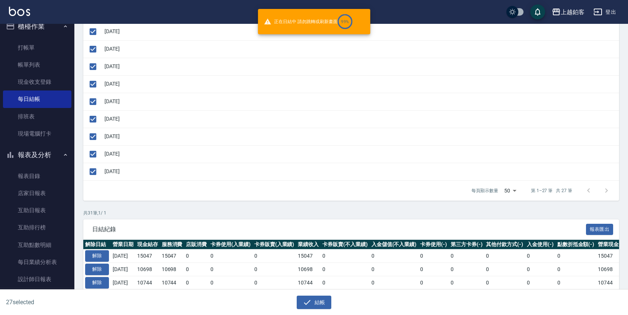
checkbox input "false"
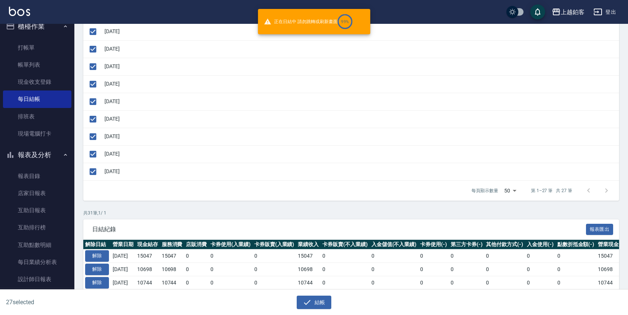
checkbox input "false"
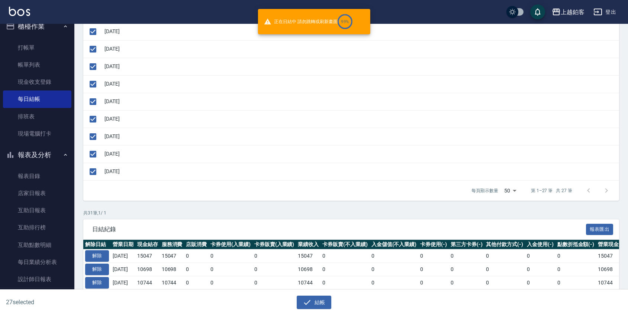
checkbox input "false"
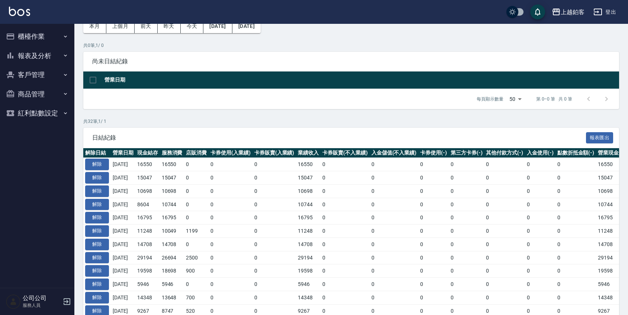
scroll to position [43, 0]
